Goal: Complete application form: Complete application form

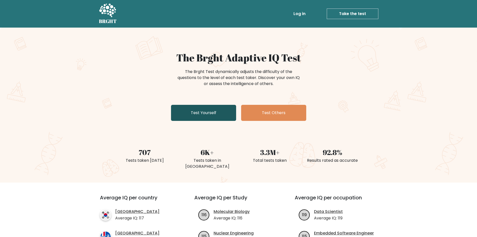
click at [221, 115] on link "Test Yourself" at bounding box center [203, 113] width 65 height 16
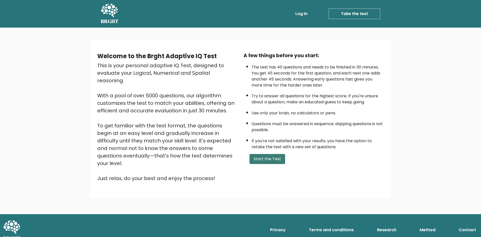
click at [263, 161] on button "Start the Test" at bounding box center [267, 159] width 36 height 10
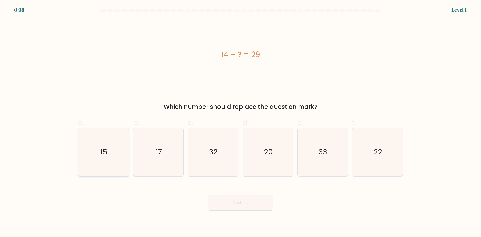
click at [103, 158] on icon "15" at bounding box center [103, 152] width 48 height 48
click at [240, 122] on input "a. 15" at bounding box center [240, 119] width 0 height 3
radio input "true"
click at [227, 209] on button "Next" at bounding box center [240, 202] width 65 height 16
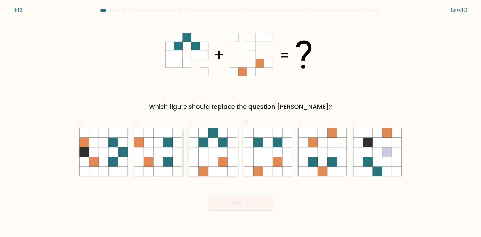
click at [212, 165] on icon at bounding box center [213, 162] width 10 height 10
click at [240, 122] on input "c." at bounding box center [240, 119] width 0 height 3
radio input "true"
click at [252, 203] on button "Next" at bounding box center [240, 202] width 65 height 16
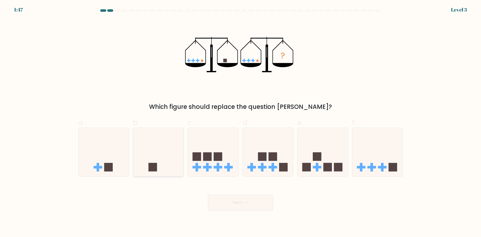
click at [167, 168] on icon at bounding box center [158, 152] width 50 height 42
click at [240, 122] on input "b." at bounding box center [240, 119] width 0 height 3
radio input "true"
click at [234, 207] on button "Next" at bounding box center [240, 202] width 65 height 16
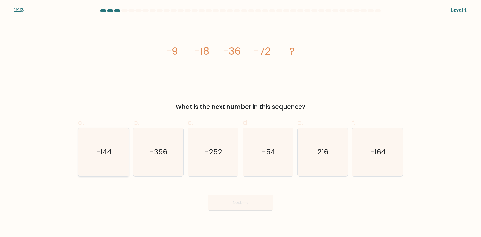
click at [110, 156] on text "-144" at bounding box center [104, 152] width 16 height 10
click at [240, 122] on input "a. -144" at bounding box center [240, 119] width 0 height 3
radio input "true"
click at [249, 200] on button "Next" at bounding box center [240, 202] width 65 height 16
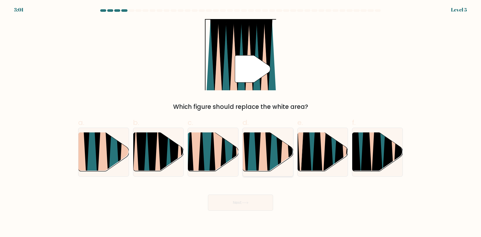
click at [264, 157] on icon at bounding box center [262, 132] width 11 height 100
click at [241, 122] on input "d." at bounding box center [240, 119] width 0 height 3
radio input "true"
click at [252, 208] on button "Next" at bounding box center [240, 202] width 65 height 16
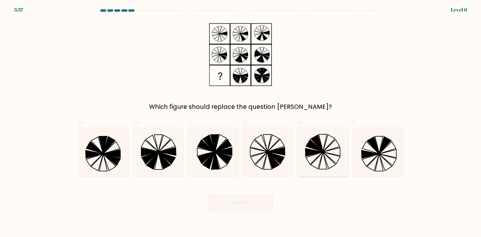
click at [323, 157] on icon at bounding box center [322, 152] width 48 height 48
click at [241, 122] on input "e." at bounding box center [240, 119] width 0 height 3
radio input "true"
click at [259, 202] on button "Next" at bounding box center [240, 202] width 65 height 16
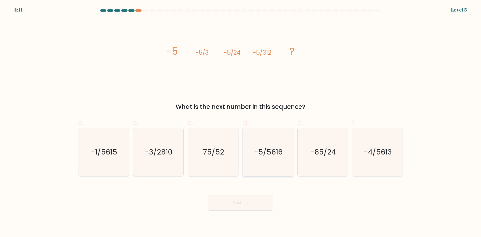
click at [273, 158] on icon "-5/5616" at bounding box center [268, 152] width 48 height 48
click at [241, 122] on input "d. -5/5616" at bounding box center [240, 119] width 0 height 3
radio input "true"
click at [251, 201] on button "Next" at bounding box center [240, 202] width 65 height 16
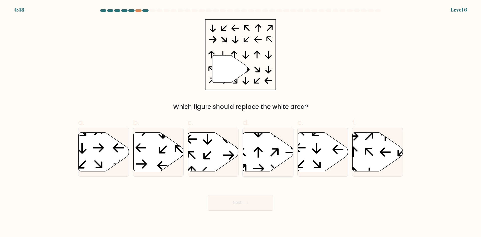
click at [261, 143] on icon at bounding box center [268, 151] width 50 height 39
click at [241, 122] on input "d." at bounding box center [240, 119] width 0 height 3
radio input "true"
click at [242, 207] on button "Next" at bounding box center [240, 202] width 65 height 16
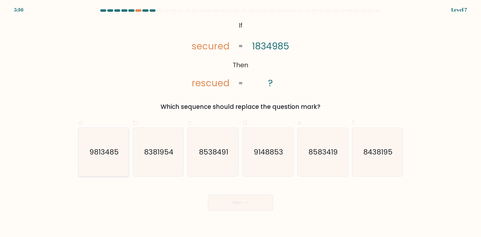
click at [118, 156] on text "9813485" at bounding box center [103, 152] width 29 height 10
click at [240, 122] on input "a. 9813485" at bounding box center [240, 119] width 0 height 3
radio input "true"
click at [233, 204] on button "Next" at bounding box center [240, 202] width 65 height 16
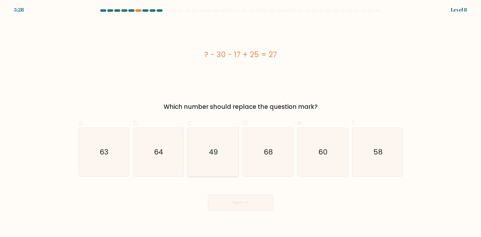
click at [219, 146] on icon "49" at bounding box center [213, 152] width 48 height 48
click at [240, 122] on input "c. 49" at bounding box center [240, 119] width 0 height 3
radio input "true"
click at [236, 203] on button "Next" at bounding box center [240, 202] width 65 height 16
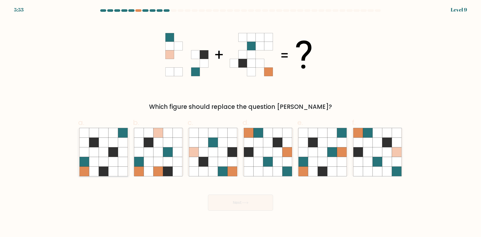
click at [109, 153] on icon at bounding box center [113, 152] width 10 height 10
click at [240, 122] on input "a." at bounding box center [240, 119] width 0 height 3
radio input "true"
click at [223, 200] on button "Next" at bounding box center [240, 202] width 65 height 16
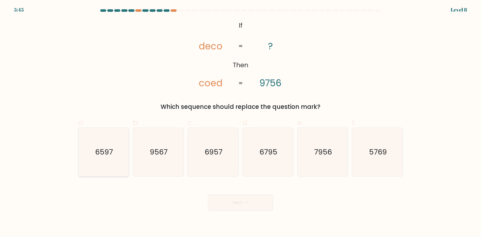
click at [121, 163] on icon "6597" at bounding box center [103, 152] width 48 height 48
click at [240, 122] on input "a. 6597" at bounding box center [240, 119] width 0 height 3
radio input "true"
click at [221, 202] on button "Next" at bounding box center [240, 202] width 65 height 16
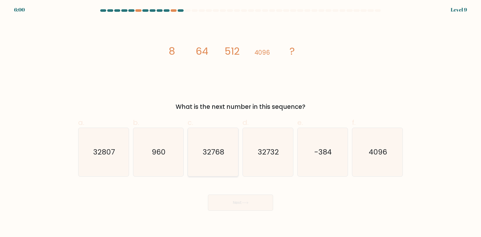
click at [229, 158] on icon "32768" at bounding box center [213, 152] width 48 height 48
click at [240, 122] on input "c. 32768" at bounding box center [240, 119] width 0 height 3
radio input "true"
click at [243, 202] on button "Next" at bounding box center [240, 202] width 65 height 16
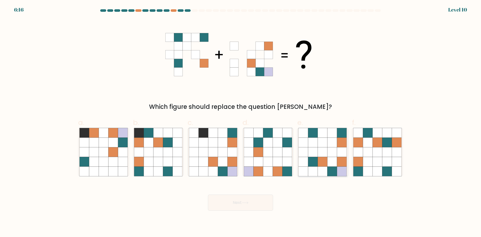
click at [317, 160] on icon at bounding box center [313, 162] width 10 height 10
click at [241, 122] on input "e." at bounding box center [240, 119] width 0 height 3
radio input "true"
click at [261, 203] on button "Next" at bounding box center [240, 202] width 65 height 16
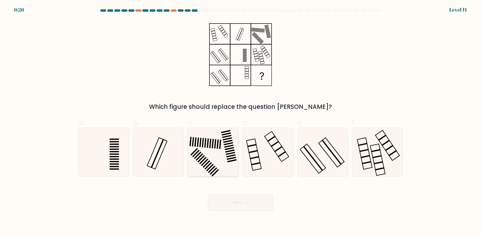
click at [212, 154] on icon at bounding box center [213, 152] width 48 height 48
click at [240, 122] on input "c." at bounding box center [240, 119] width 0 height 3
radio input "true"
click at [237, 204] on button "Next" at bounding box center [240, 202] width 65 height 16
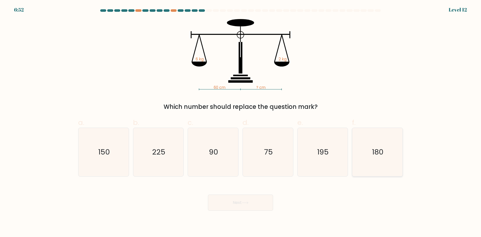
click at [370, 149] on icon "180" at bounding box center [377, 152] width 48 height 48
click at [241, 122] on input "f. 180" at bounding box center [240, 119] width 0 height 3
radio input "true"
click at [251, 204] on button "Next" at bounding box center [240, 202] width 65 height 16
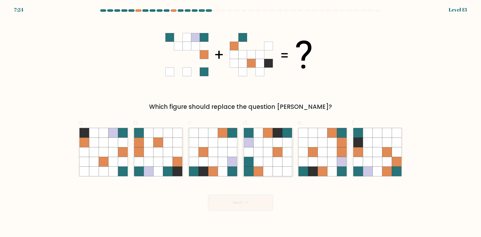
click at [261, 153] on icon at bounding box center [258, 152] width 10 height 10
click at [241, 122] on input "d." at bounding box center [240, 119] width 0 height 3
radio input "true"
click at [246, 203] on icon at bounding box center [245, 202] width 7 height 3
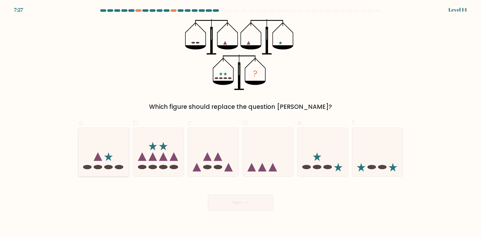
click at [102, 156] on icon at bounding box center [103, 152] width 50 height 42
click at [240, 122] on input "a." at bounding box center [240, 119] width 0 height 3
radio input "true"
click at [260, 202] on button "Next" at bounding box center [240, 202] width 65 height 16
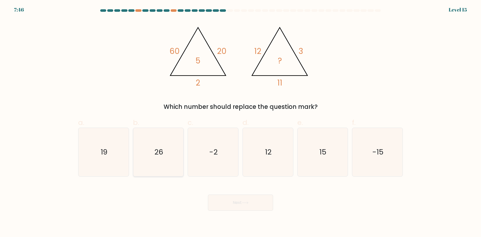
click at [153, 167] on icon "26" at bounding box center [158, 152] width 48 height 48
click at [240, 122] on input "b. 26" at bounding box center [240, 119] width 0 height 3
radio input "true"
click at [249, 201] on button "Next" at bounding box center [240, 202] width 65 height 16
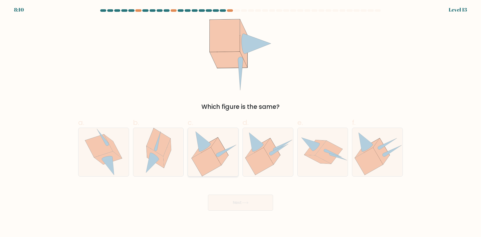
click at [214, 161] on icon at bounding box center [207, 161] width 30 height 29
click at [240, 122] on input "c." at bounding box center [240, 119] width 0 height 3
radio input "true"
click at [241, 200] on button "Next" at bounding box center [240, 202] width 65 height 16
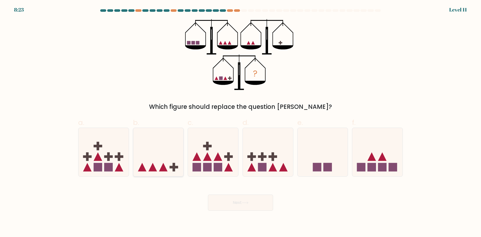
click at [175, 167] on rect at bounding box center [173, 167] width 9 height 3
click at [240, 122] on input "b." at bounding box center [240, 119] width 0 height 3
radio input "true"
click at [234, 205] on button "Next" at bounding box center [240, 202] width 65 height 16
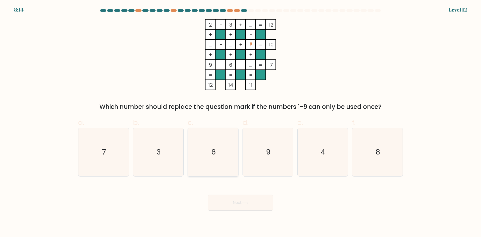
click at [208, 151] on icon "6" at bounding box center [213, 152] width 48 height 48
click at [240, 122] on input "c. 6" at bounding box center [240, 119] width 0 height 3
radio input "true"
click at [239, 204] on button "Next" at bounding box center [240, 202] width 65 height 16
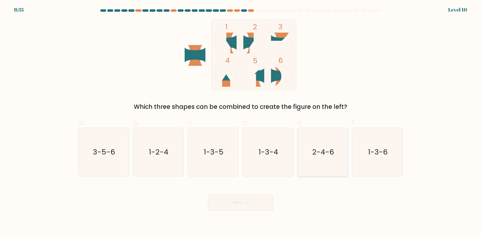
click at [324, 156] on text "2-4-6" at bounding box center [323, 152] width 22 height 10
click at [241, 122] on input "e. 2-4-6" at bounding box center [240, 119] width 0 height 3
radio input "true"
click at [257, 206] on button "Next" at bounding box center [240, 202] width 65 height 16
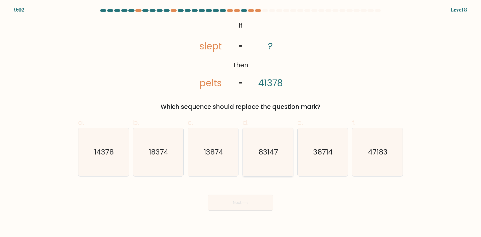
click at [264, 146] on icon "83147" at bounding box center [268, 152] width 48 height 48
click at [241, 122] on input "d. 83147" at bounding box center [240, 119] width 0 height 3
radio input "true"
click at [248, 205] on button "Next" at bounding box center [240, 202] width 65 height 16
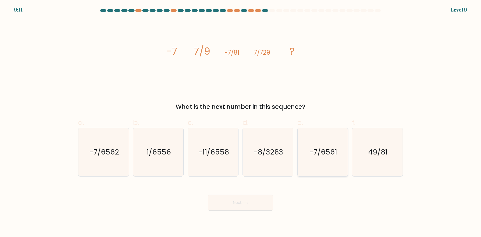
drag, startPoint x: 316, startPoint y: 166, endPoint x: 312, endPoint y: 168, distance: 4.6
click at [316, 166] on icon "-7/6561" at bounding box center [322, 152] width 48 height 48
click at [241, 122] on input "e. -7/6561" at bounding box center [240, 119] width 0 height 3
radio input "true"
click at [257, 205] on button "Next" at bounding box center [240, 202] width 65 height 16
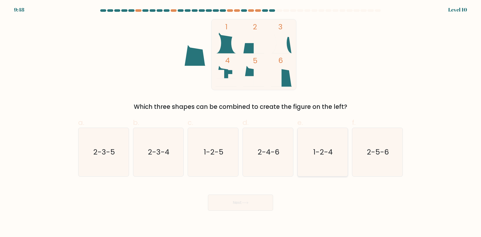
click at [329, 160] on icon "1-2-4" at bounding box center [322, 152] width 48 height 48
click at [241, 122] on input "e. 1-2-4" at bounding box center [240, 119] width 0 height 3
radio input "true"
click at [254, 209] on button "Next" at bounding box center [240, 202] width 65 height 16
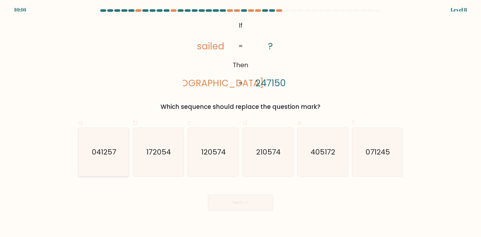
click at [101, 148] on text "041257" at bounding box center [104, 152] width 25 height 10
click at [240, 122] on input "a. 041257" at bounding box center [240, 119] width 0 height 3
radio input "true"
click at [247, 198] on button "Next" at bounding box center [240, 202] width 65 height 16
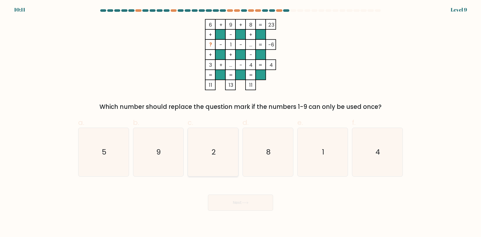
drag, startPoint x: 222, startPoint y: 156, endPoint x: 224, endPoint y: 163, distance: 6.8
click at [222, 156] on icon "2" at bounding box center [213, 152] width 48 height 48
click at [240, 122] on input "c. 2" at bounding box center [240, 119] width 0 height 3
radio input "true"
click at [236, 201] on button "Next" at bounding box center [240, 202] width 65 height 16
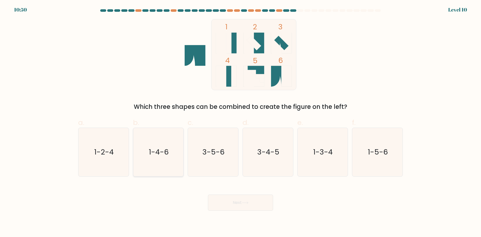
click at [165, 152] on text "1-4-6" at bounding box center [159, 152] width 20 height 10
click at [240, 122] on input "b. 1-4-6" at bounding box center [240, 119] width 0 height 3
radio input "true"
click at [231, 199] on button "Next" at bounding box center [240, 202] width 65 height 16
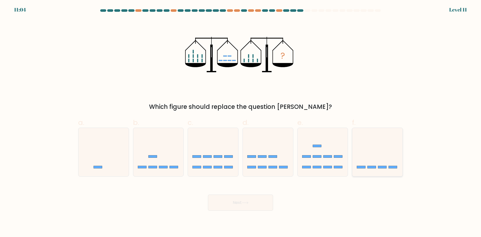
click at [369, 156] on icon at bounding box center [377, 152] width 50 height 42
click at [241, 122] on input "f." at bounding box center [240, 119] width 0 height 3
radio input "true"
click at [256, 203] on button "Next" at bounding box center [240, 202] width 65 height 16
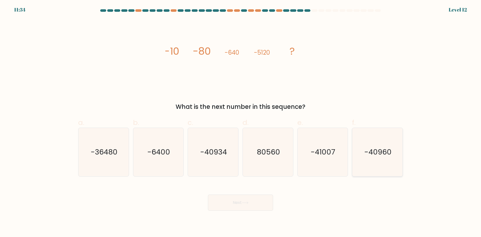
click at [360, 165] on icon "-40960" at bounding box center [377, 152] width 48 height 48
click at [241, 122] on input "f. -40960" at bounding box center [240, 119] width 0 height 3
radio input "true"
click at [244, 204] on button "Next" at bounding box center [240, 202] width 65 height 16
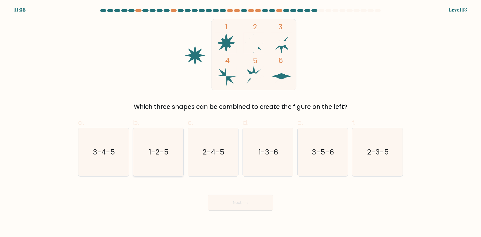
click at [153, 155] on text "1-2-5" at bounding box center [159, 152] width 20 height 10
click at [240, 122] on input "b. 1-2-5" at bounding box center [240, 119] width 0 height 3
radio input "true"
click at [223, 197] on button "Next" at bounding box center [240, 202] width 65 height 16
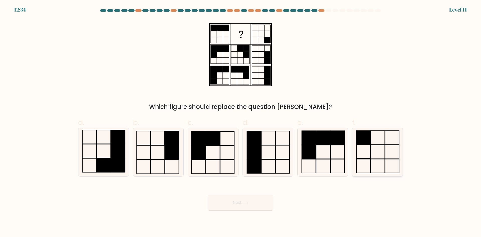
click at [383, 145] on icon at bounding box center [377, 152] width 48 height 48
click at [241, 122] on input "f." at bounding box center [240, 119] width 0 height 3
radio input "true"
click at [242, 204] on button "Next" at bounding box center [240, 202] width 65 height 16
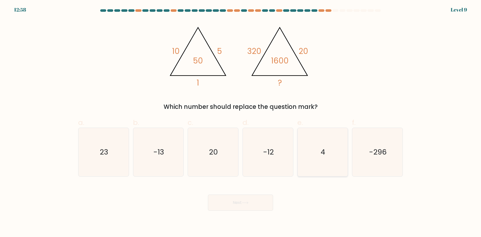
click at [322, 159] on icon "4" at bounding box center [322, 152] width 48 height 48
click at [241, 122] on input "e. 4" at bounding box center [240, 119] width 0 height 3
radio input "true"
click at [222, 207] on button "Next" at bounding box center [240, 202] width 65 height 16
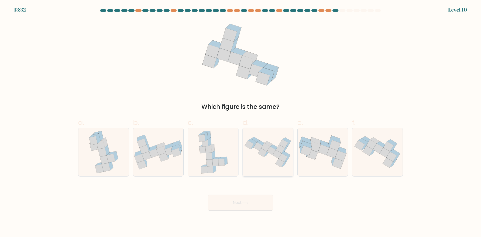
click at [272, 165] on icon at bounding box center [268, 152] width 50 height 36
click at [241, 122] on input "d." at bounding box center [240, 119] width 0 height 3
radio input "true"
click at [255, 210] on button "Next" at bounding box center [240, 202] width 65 height 16
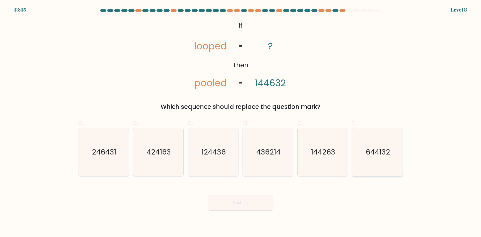
click at [382, 158] on icon "644132" at bounding box center [377, 152] width 48 height 48
click at [241, 122] on input "f. 644132" at bounding box center [240, 119] width 0 height 3
radio input "true"
click at [250, 207] on button "Next" at bounding box center [240, 202] width 65 height 16
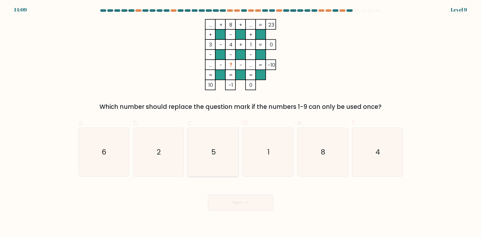
click at [215, 150] on text "5" at bounding box center [213, 152] width 5 height 10
click at [240, 122] on input "c. 5" at bounding box center [240, 119] width 0 height 3
radio input "true"
click at [242, 210] on body "14:09 Level 9" at bounding box center [240, 118] width 481 height 237
click at [239, 203] on button "Next" at bounding box center [240, 202] width 65 height 16
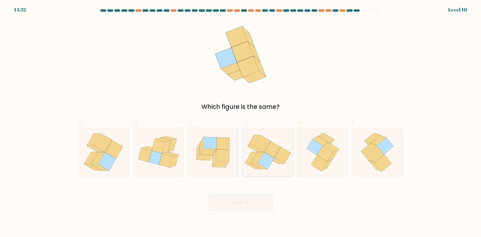
click at [261, 159] on icon at bounding box center [266, 160] width 16 height 17
click at [241, 122] on input "d." at bounding box center [240, 119] width 0 height 3
radio input "true"
click at [254, 201] on button "Next" at bounding box center [240, 202] width 65 height 16
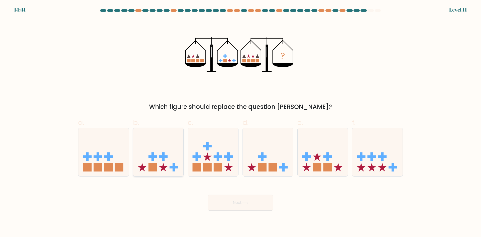
click at [166, 161] on icon at bounding box center [158, 152] width 50 height 42
click at [240, 122] on input "b." at bounding box center [240, 119] width 0 height 3
radio input "true"
click at [249, 200] on button "Next" at bounding box center [240, 202] width 65 height 16
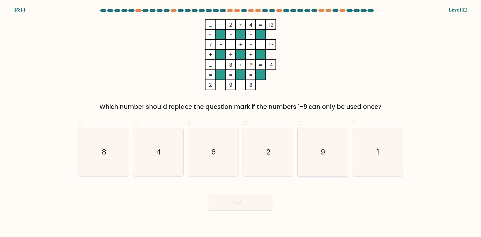
click at [305, 148] on icon "9" at bounding box center [322, 152] width 48 height 48
click at [241, 122] on input "e. 9" at bounding box center [240, 119] width 0 height 3
radio input "true"
click at [264, 204] on button "Next" at bounding box center [240, 202] width 65 height 16
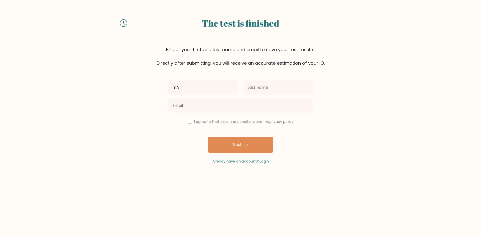
type input "m"
type input "Marek"
click at [261, 89] on input "text" at bounding box center [277, 87] width 69 height 14
type input "[PERSON_NAME]"
click at [246, 96] on div "[PERSON_NAME]" at bounding box center [277, 87] width 75 height 18
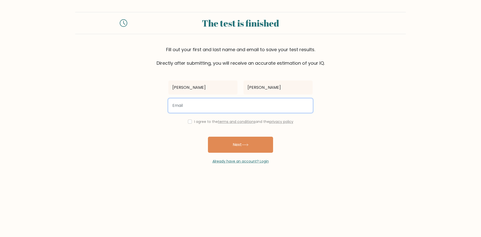
click at [241, 106] on input "email" at bounding box center [240, 105] width 144 height 14
type input "jancikmarek13@gmail.com"
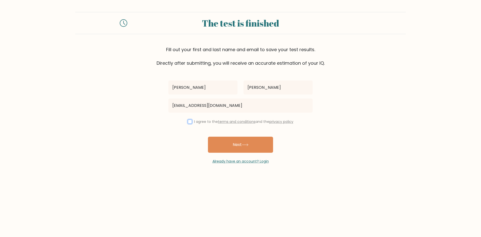
click at [188, 121] on input "checkbox" at bounding box center [190, 121] width 4 height 4
checkbox input "true"
click at [229, 142] on button "Next" at bounding box center [240, 144] width 65 height 16
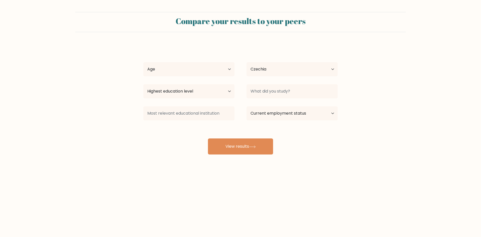
select select "CZ"
click at [192, 72] on select "Age Under 18 years old 18-24 years old 25-34 years old 35-44 years old 45-54 ye…" at bounding box center [188, 69] width 91 height 14
select select "min_18"
click at [143, 62] on select "Age Under 18 years old 18-24 years old 25-34 years old 35-44 years old 45-54 ye…" at bounding box center [188, 69] width 91 height 14
click at [185, 96] on select "Highest education level No schooling Primary Lower Secondary Upper Secondary Oc…" at bounding box center [188, 91] width 91 height 14
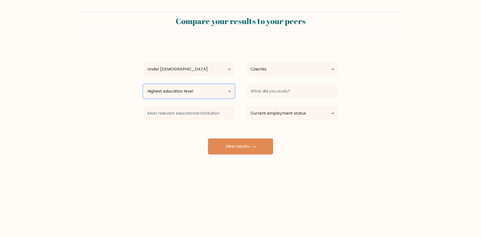
select select "lower_secondary"
click at [143, 84] on select "Highest education level No schooling Primary Lower Secondary Upper Secondary Oc…" at bounding box center [188, 91] width 91 height 14
click at [196, 94] on select "Highest education level No schooling Primary Lower Secondary Upper Secondary Oc…" at bounding box center [188, 91] width 91 height 14
click at [195, 93] on select "Highest education level No schooling Primary Lower Secondary Upper Secondary Oc…" at bounding box center [188, 91] width 91 height 14
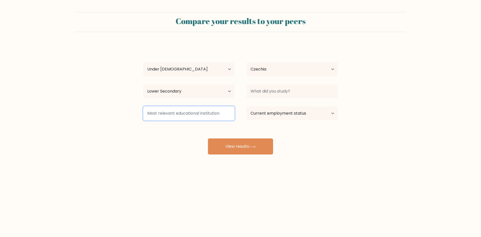
click at [192, 110] on input at bounding box center [188, 113] width 91 height 14
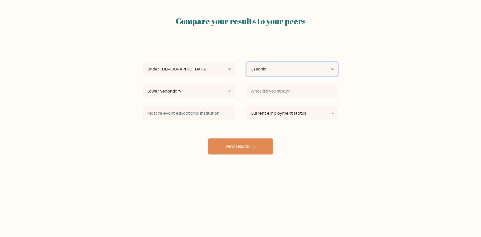
click at [267, 67] on select "Country Afghanistan Albania Algeria American Samoa Andorra Angola Anguilla Anta…" at bounding box center [291, 69] width 91 height 14
click at [391, 46] on form "Compare your results to your peers Marek Jančík Age Under 18 years old 18-24 ye…" at bounding box center [240, 83] width 481 height 142
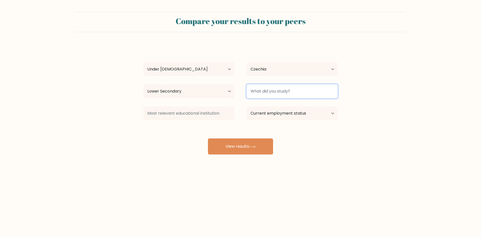
click at [317, 93] on input at bounding box center [291, 91] width 91 height 14
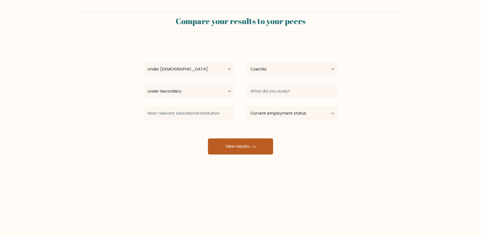
click at [260, 151] on button "View results" at bounding box center [240, 146] width 65 height 16
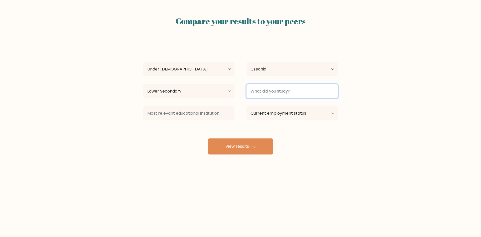
click at [290, 91] on input at bounding box center [291, 91] width 91 height 14
type input "Ekonomy"
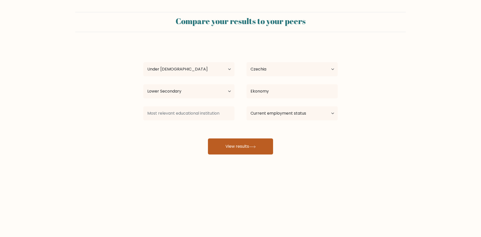
click at [253, 141] on button "View results" at bounding box center [240, 146] width 65 height 16
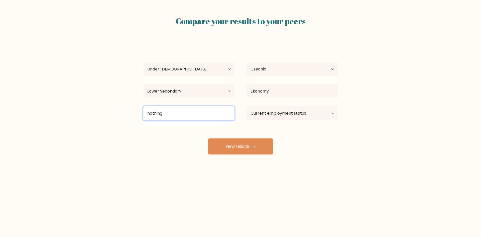
type input "nothing"
click at [247, 136] on div "Marek Jančík Age Under 18 years old 18-24 years old 25-34 years old 35-44 years…" at bounding box center [240, 99] width 200 height 110
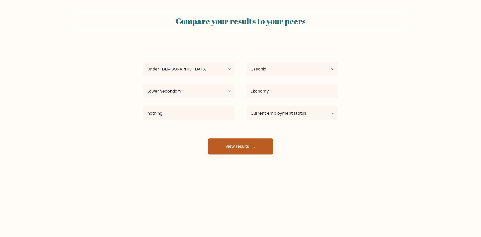
click at [248, 139] on button "View results" at bounding box center [240, 146] width 65 height 16
click at [295, 115] on select "Current employment status Employed Student Retired Other / prefer not to answer" at bounding box center [291, 113] width 91 height 14
select select "student"
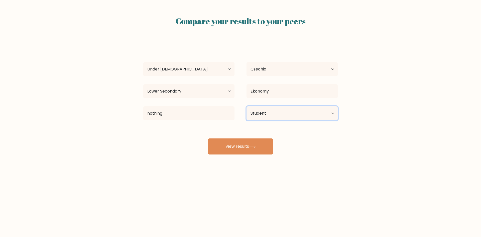
click at [246, 106] on select "Current employment status Employed Student Retired Other / prefer not to answer" at bounding box center [291, 113] width 91 height 14
click at [241, 149] on button "View results" at bounding box center [240, 146] width 65 height 16
